Goal: Browse casually: Explore the website without a specific task or goal

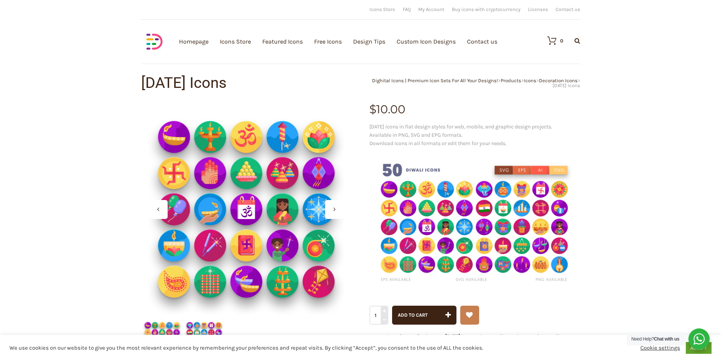
click at [285, 158] on img at bounding box center [246, 209] width 211 height 211
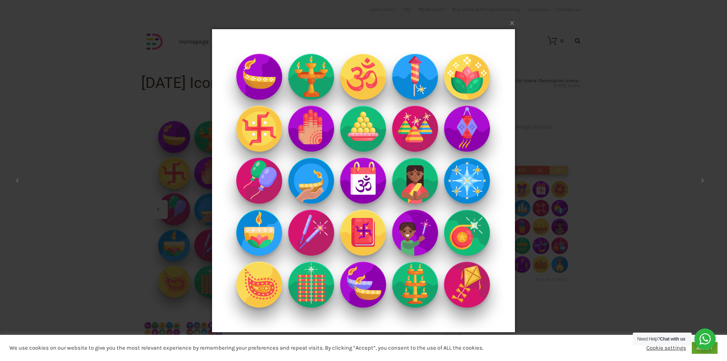
click at [590, 89] on div "× 1 / 2 Loading..." at bounding box center [363, 180] width 727 height 361
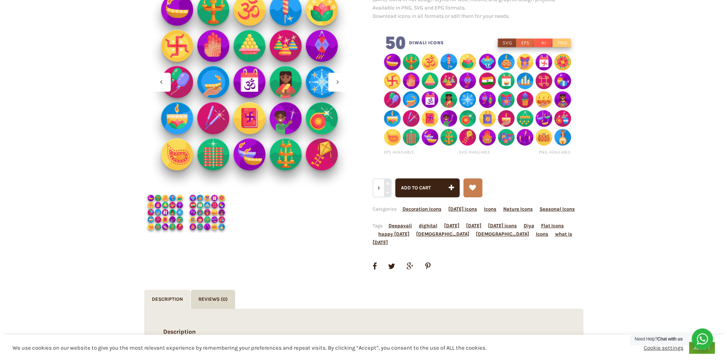
scroll to position [114, 0]
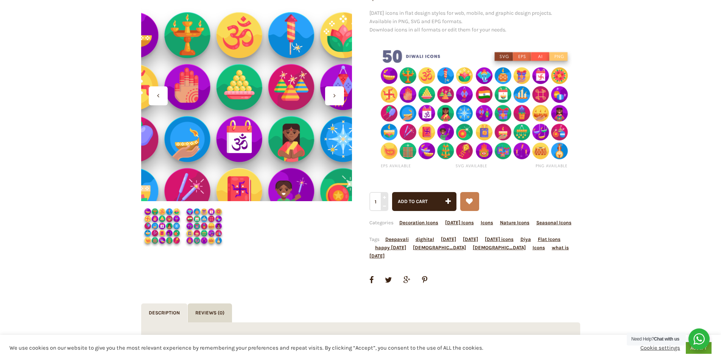
click at [254, 43] on div at bounding box center [246, 95] width 211 height 211
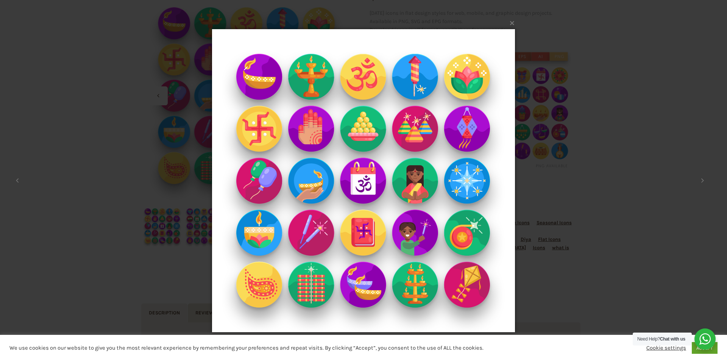
click at [408, 159] on img at bounding box center [363, 180] width 303 height 333
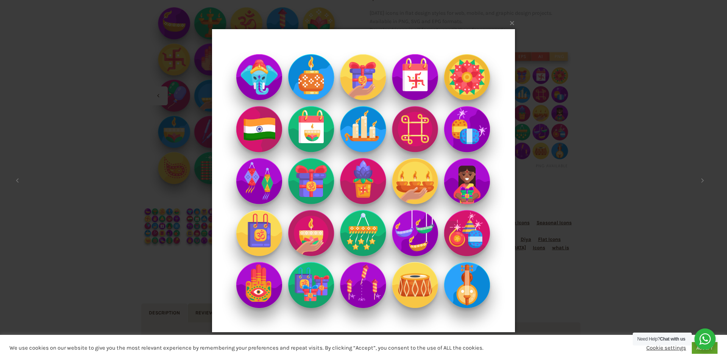
click at [462, 156] on img at bounding box center [363, 180] width 303 height 333
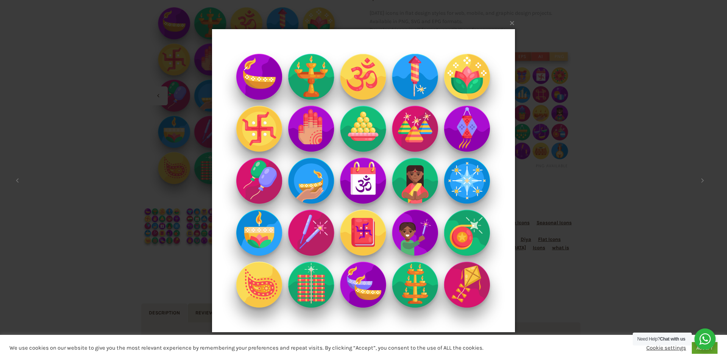
click at [355, 127] on img at bounding box center [363, 180] width 303 height 333
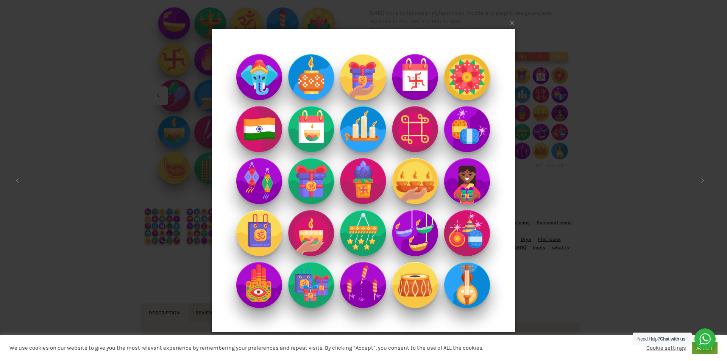
click at [261, 174] on img at bounding box center [363, 180] width 303 height 333
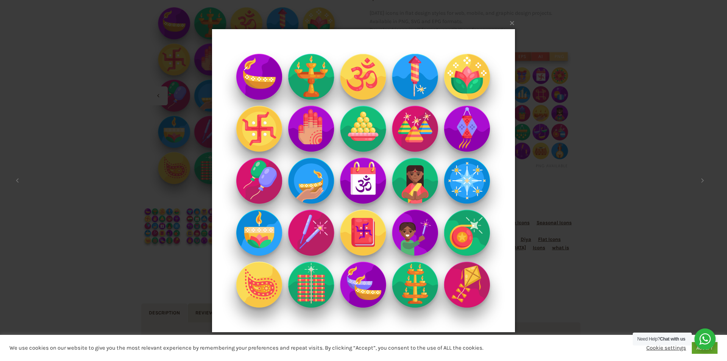
click at [241, 174] on img at bounding box center [363, 180] width 303 height 333
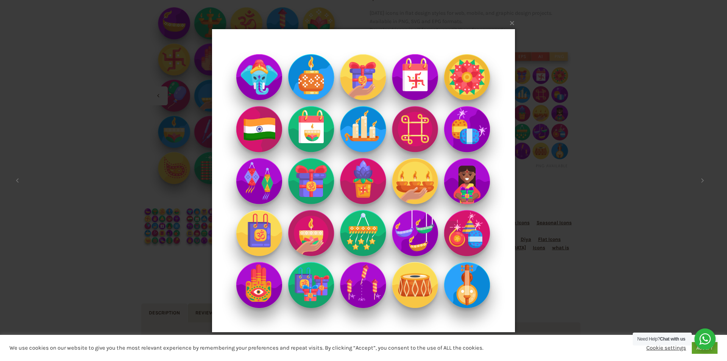
click at [240, 174] on img at bounding box center [363, 180] width 303 height 333
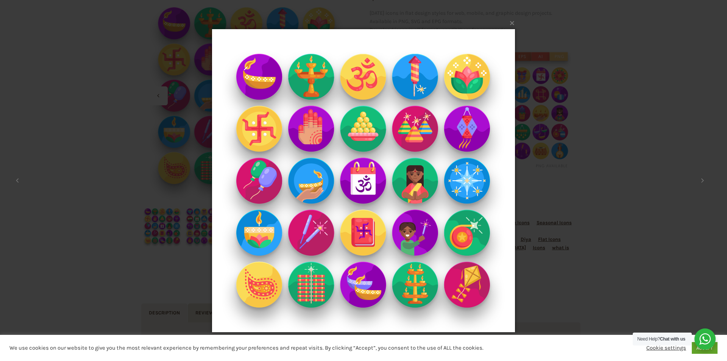
click at [240, 174] on img at bounding box center [363, 180] width 303 height 333
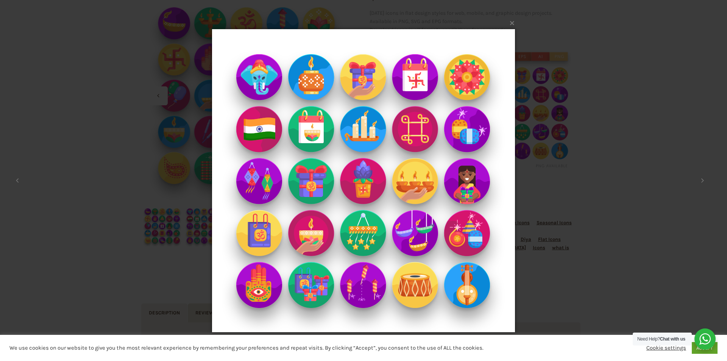
click at [240, 174] on img at bounding box center [363, 180] width 303 height 333
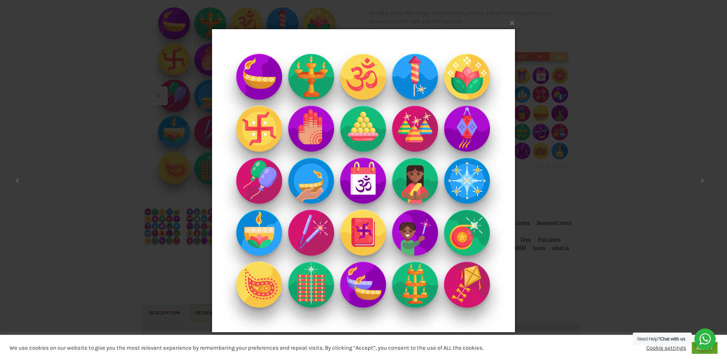
click at [240, 174] on img at bounding box center [363, 180] width 303 height 333
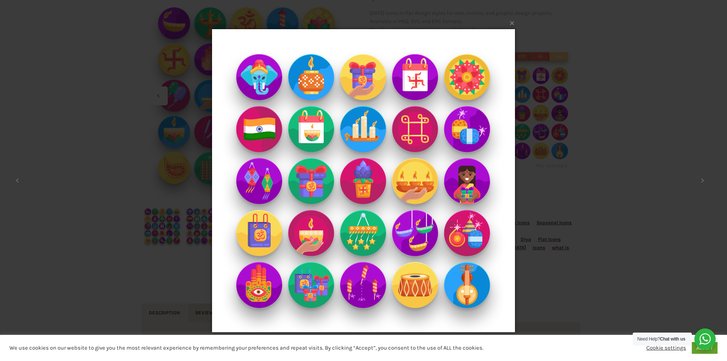
click at [240, 174] on img at bounding box center [363, 180] width 303 height 333
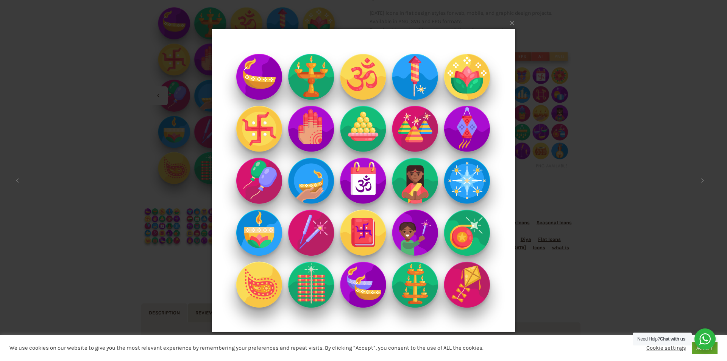
click at [240, 174] on img at bounding box center [363, 180] width 303 height 333
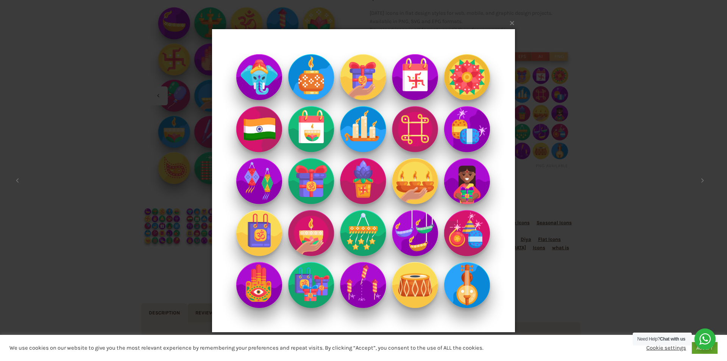
click at [240, 174] on img at bounding box center [363, 180] width 303 height 333
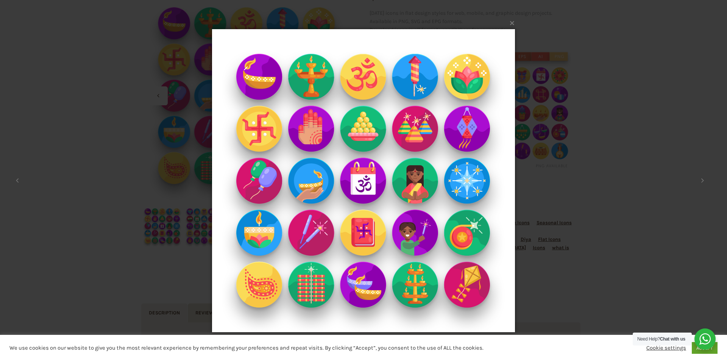
click at [481, 205] on img at bounding box center [363, 180] width 303 height 333
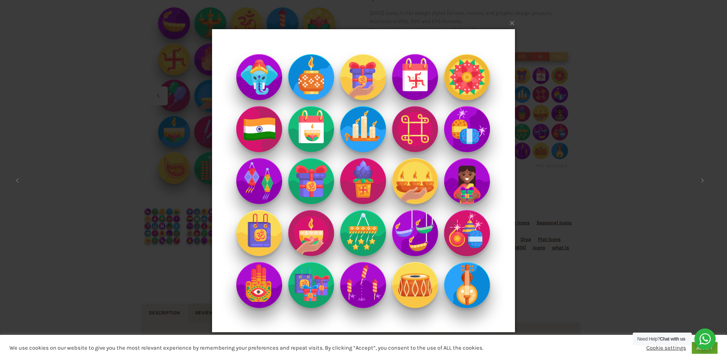
click at [421, 132] on img at bounding box center [363, 180] width 303 height 333
